Goal: Find specific page/section: Find specific page/section

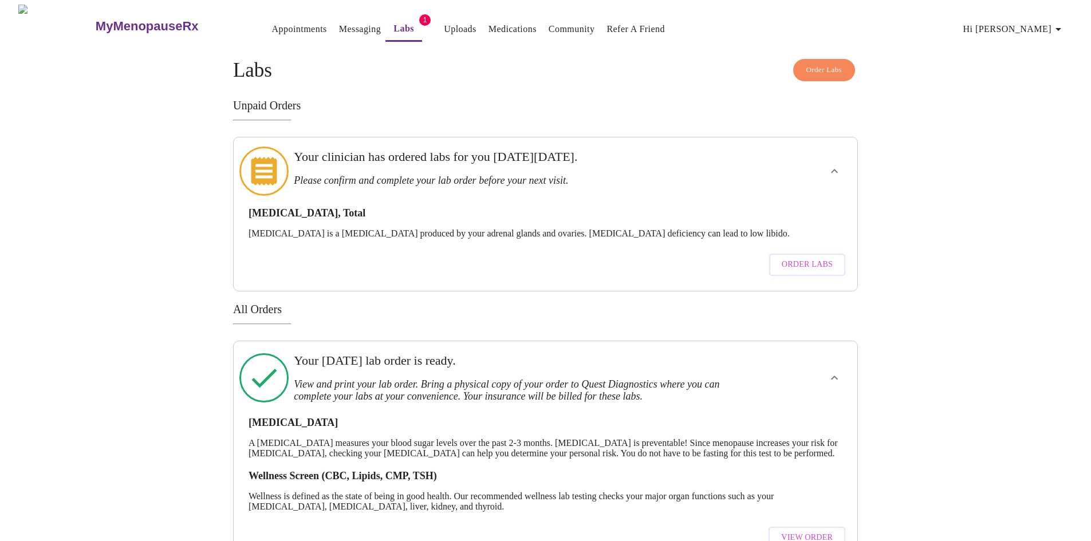
scroll to position [177, 0]
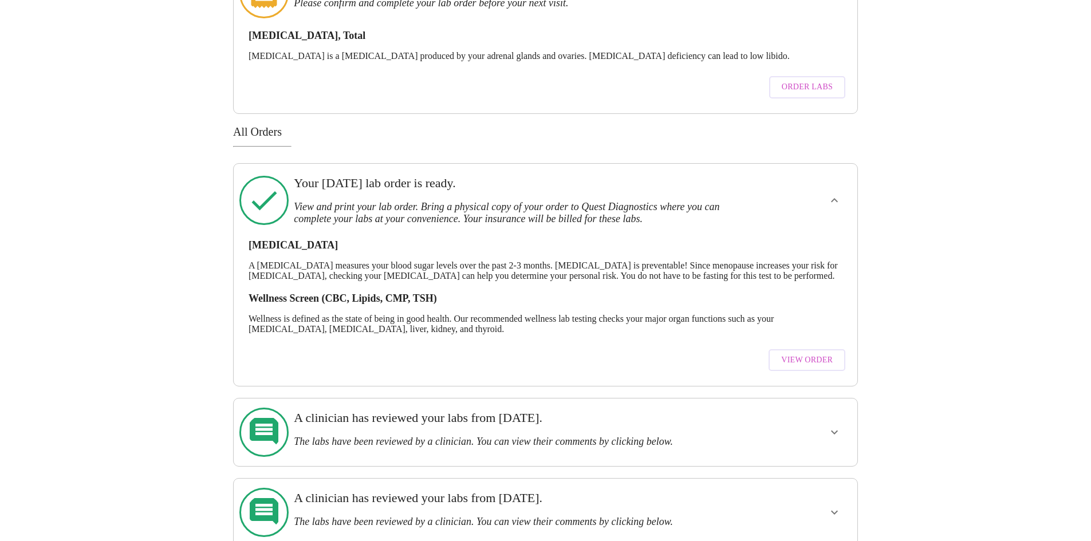
click at [160, 325] on div "MyMenopauseRx Appointments Messaging Labs 1 Uploads Medications Community Refer…" at bounding box center [545, 187] width 1081 height 720
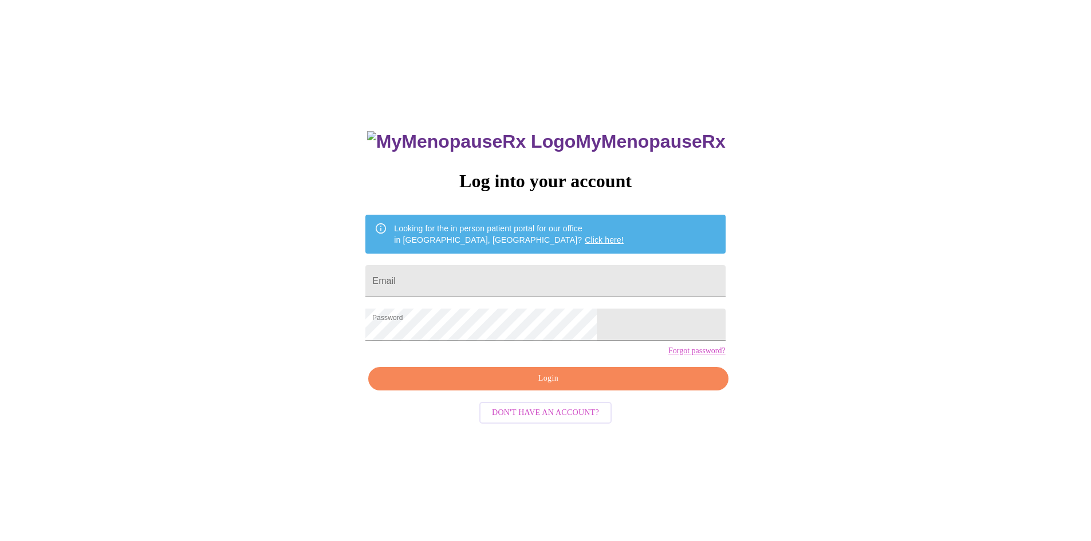
scroll to position [11, 0]
